Goal: Navigation & Orientation: Find specific page/section

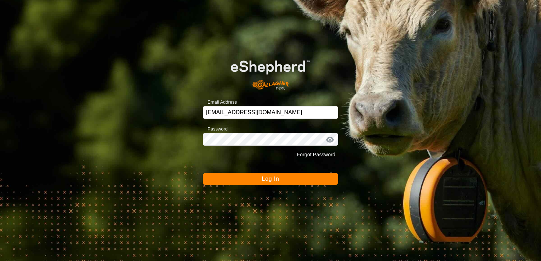
click at [290, 177] on button "Log In" at bounding box center [270, 179] width 135 height 12
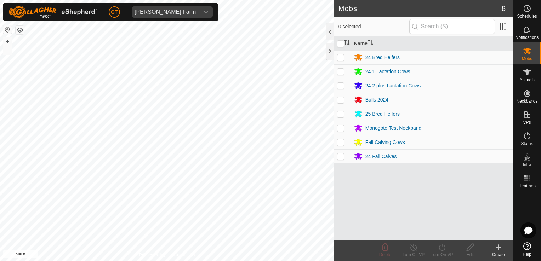
click at [0, 87] on html "[PERSON_NAME] Farm Schedules Notifications Mobs Animals Neckbands VPs Status In…" at bounding box center [270, 130] width 541 height 261
click at [160, 252] on div "Privacy Policy Contact Us 576FC 4016206913 24 Fall Calves [DATE] DH S BRIDGE 6-…" at bounding box center [167, 130] width 334 height 261
